Goal: Navigation & Orientation: Find specific page/section

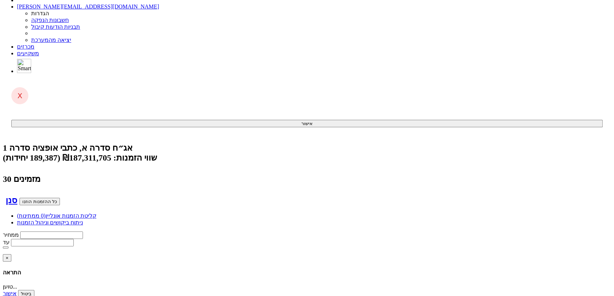
scroll to position [64, 0]
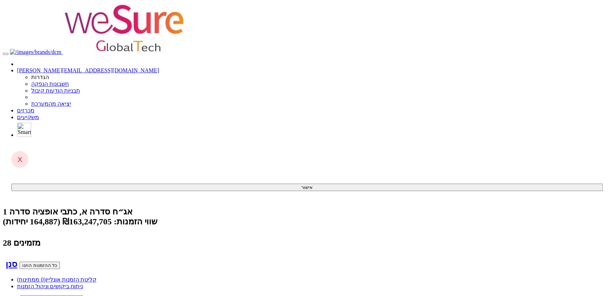
click at [96, 277] on link "קליטת הזמנות אונליין (0 ממתינות)" at bounding box center [56, 280] width 79 height 6
